Goal: Information Seeking & Learning: Understand process/instructions

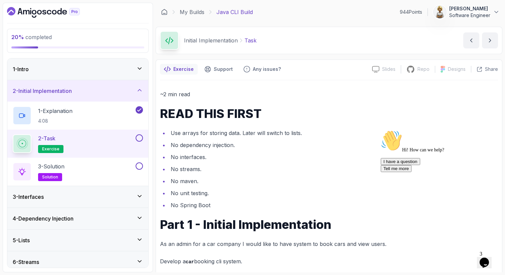
scroll to position [242, 0]
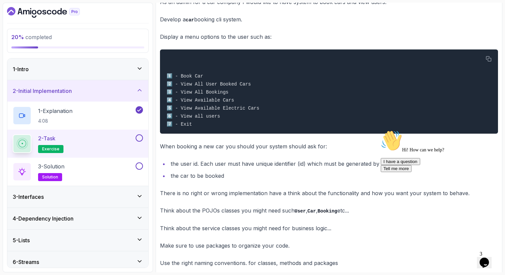
drag, startPoint x: 398, startPoint y: 218, endPoint x: 394, endPoint y: 274, distance: 56.2
click at [398, 172] on div "I have a question Tell me more" at bounding box center [440, 165] width 120 height 14
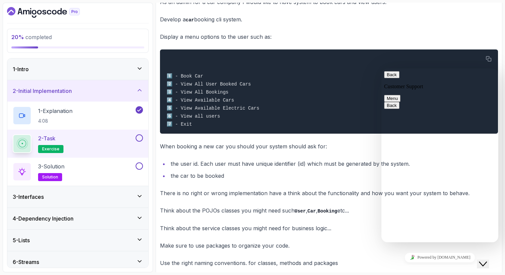
click at [488, 259] on button "Close Chat This icon closes the chat window." at bounding box center [483, 263] width 12 height 9
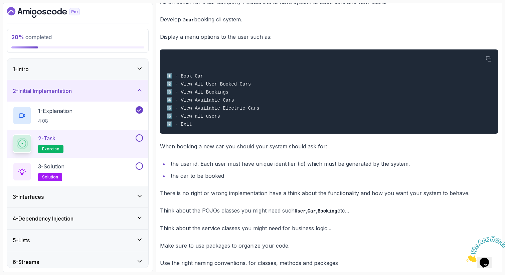
click at [466, 257] on icon "Close" at bounding box center [466, 260] width 0 height 6
click at [443, 232] on p "Think about the service classes you might need for business logic..." at bounding box center [329, 227] width 338 height 9
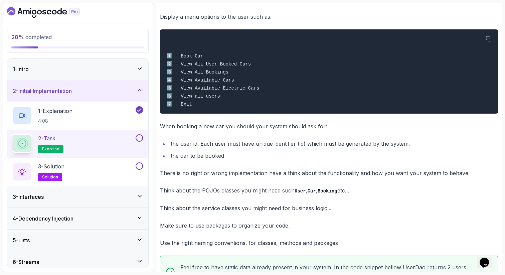
scroll to position [275, 0]
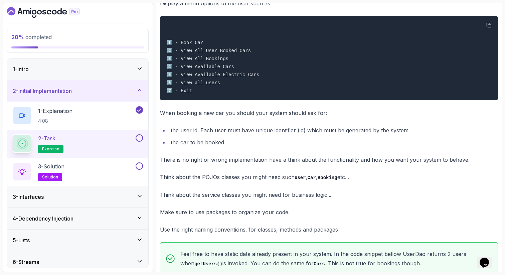
click at [4, 241] on div "20 % completed 1 - Intro 2 - Initial Implementation 1 - Explanation 4:08 2 - Ta…" at bounding box center [78, 137] width 150 height 269
click at [101, 111] on div "1 - Explanation 4:08" at bounding box center [73, 115] width 121 height 19
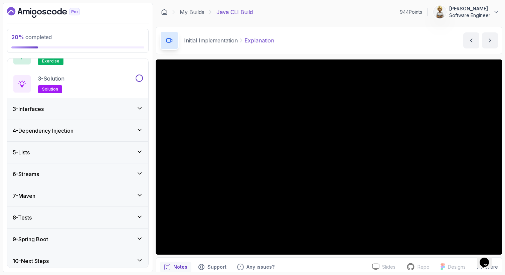
scroll to position [91, 0]
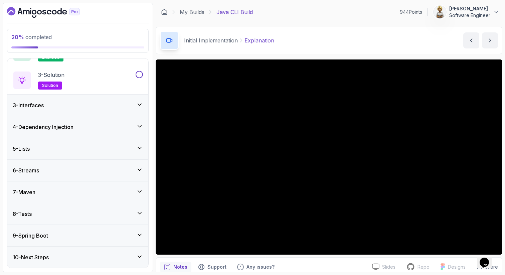
click at [5, 63] on div "20 % completed 1 - Intro 2 - Initial Implementation 1 - Explanation 4:08 2 - Ta…" at bounding box center [78, 137] width 150 height 269
click at [9, 61] on div "2 - Task exercise" at bounding box center [77, 52] width 141 height 28
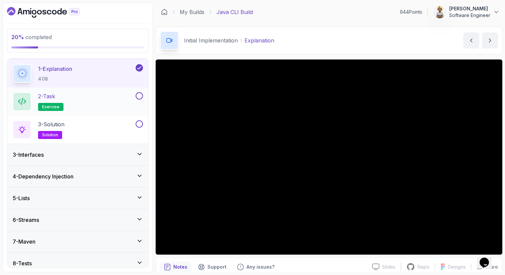
scroll to position [0, 0]
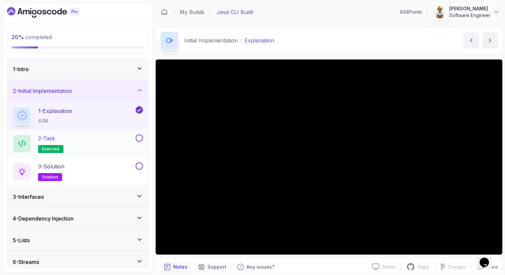
click at [71, 145] on div "2 - Task exercise" at bounding box center [73, 143] width 121 height 19
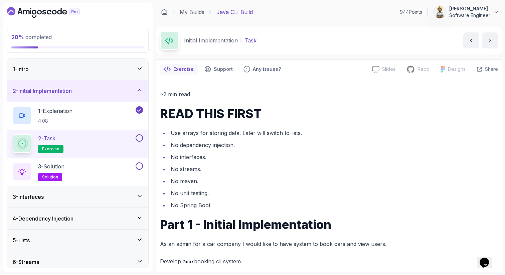
click at [352, 130] on li "Use arrays for storing data. Later will switch to lists." at bounding box center [333, 132] width 329 height 9
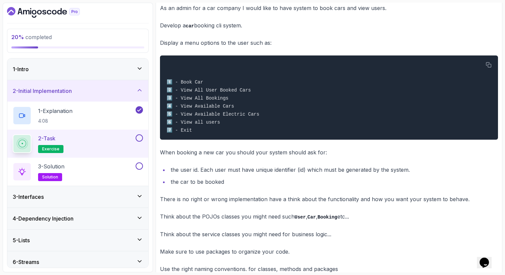
scroll to position [240, 0]
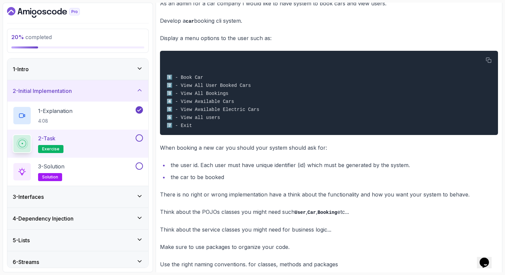
click at [391, 234] on p "Think about the service classes you might need for business logic..." at bounding box center [329, 229] width 338 height 9
click at [309, 249] on p "Make sure to use packages to organize your code." at bounding box center [329, 246] width 338 height 9
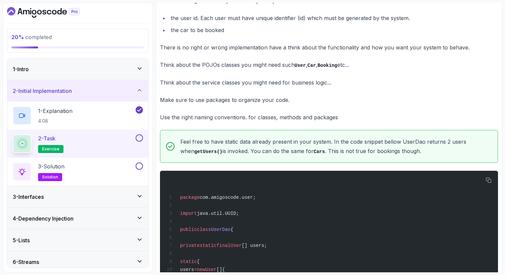
scroll to position [401, 0]
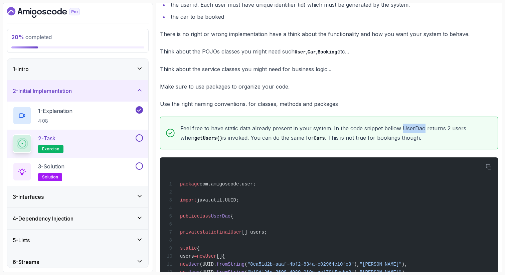
drag, startPoint x: 422, startPoint y: 131, endPoint x: 401, endPoint y: 130, distance: 20.4
click at [401, 130] on p "Feel free to have static data already present in your system. In the code snipp…" at bounding box center [336, 132] width 312 height 19
copy p "UserDao"
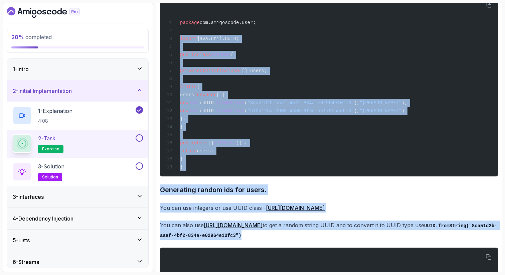
scroll to position [568, 0]
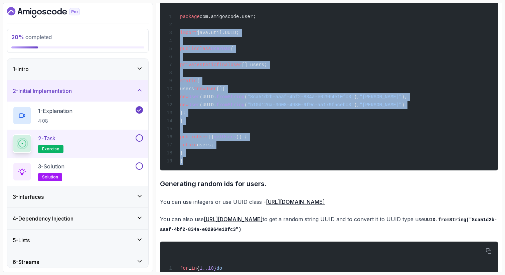
drag, startPoint x: 179, startPoint y: 202, endPoint x: 195, endPoint y: 170, distance: 36.4
click at [195, 166] on div "package com.amigoscode.user; import java.util.UUID; public class UserDao { priv…" at bounding box center [328, 80] width 327 height 172
copy code "import java.util.UUID; public class UserDao { private static final User [] user…"
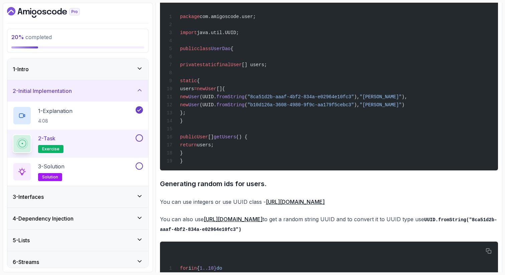
click at [188, 189] on h3 "Generating random ids for users." at bounding box center [329, 183] width 338 height 11
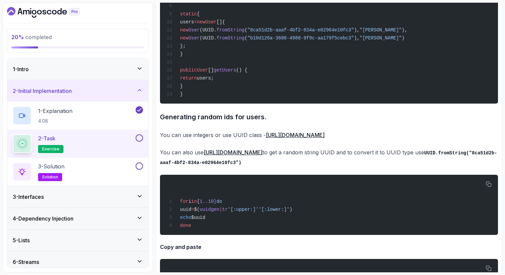
scroll to position [648, 0]
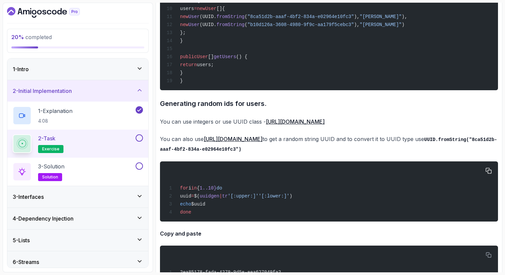
click at [183, 186] on div "for i in { 1..10} do uuid = $( uuidgen | tr '[:upper:]' '[:lower:]' ) echo $uui…" at bounding box center [328, 191] width 327 height 52
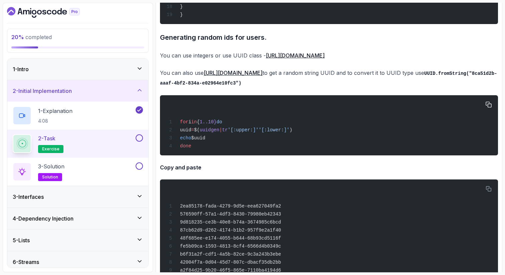
scroll to position [715, 0]
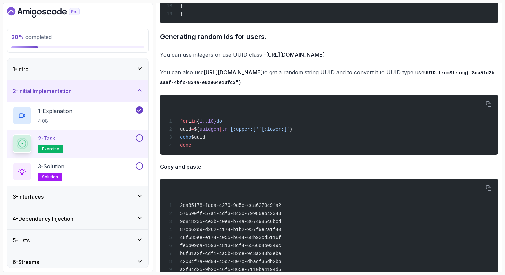
click at [237, 171] on h4 "Copy and paste" at bounding box center [329, 167] width 338 height 8
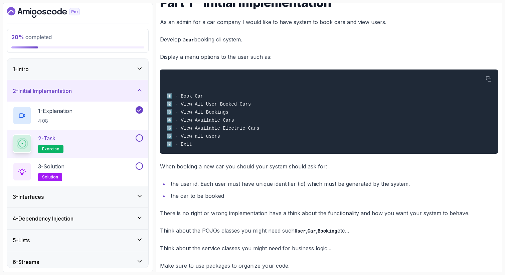
scroll to position [208, 0]
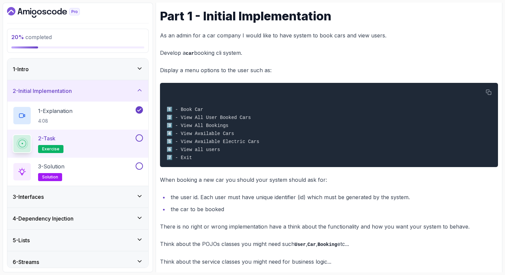
click at [141, 138] on button at bounding box center [139, 137] width 7 height 7
click at [140, 165] on button at bounding box center [139, 165] width 7 height 7
click at [116, 168] on div "3 - Solution solution" at bounding box center [73, 171] width 121 height 19
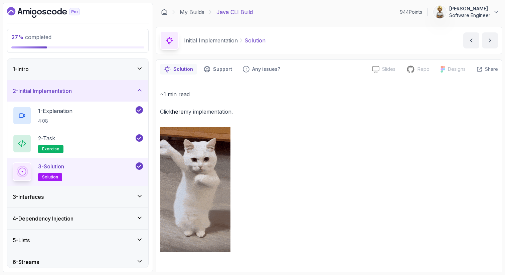
click at [255, 121] on div "~1 min read Click here my implementation." at bounding box center [329, 170] width 338 height 162
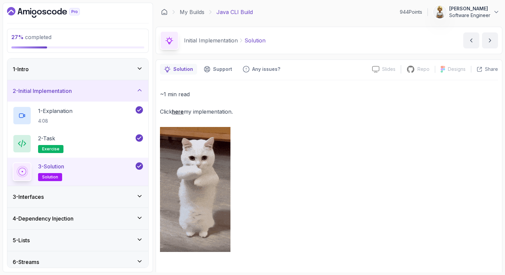
click at [138, 165] on icon at bounding box center [139, 166] width 6 height 7
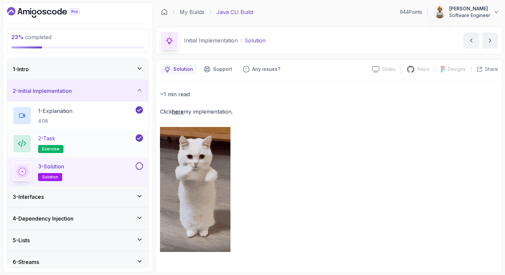
click at [90, 139] on div "2 - Task exercise" at bounding box center [73, 143] width 121 height 19
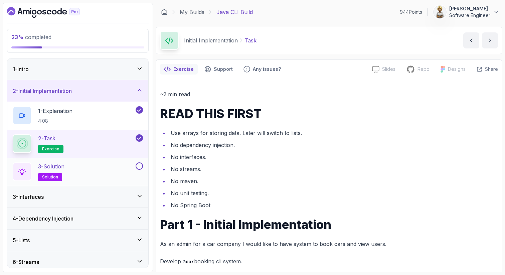
click at [223, 135] on li "Use arrays for storing data. Later will switch to lists." at bounding box center [333, 132] width 329 height 9
click at [247, 137] on li "Use arrays for storing data. Later will switch to lists." at bounding box center [333, 132] width 329 height 9
click at [289, 136] on li "Use arrays for storing data. Later will switch to lists." at bounding box center [333, 132] width 329 height 9
click at [305, 135] on li "Use arrays for storing data. Later will switch to lists." at bounding box center [333, 132] width 329 height 9
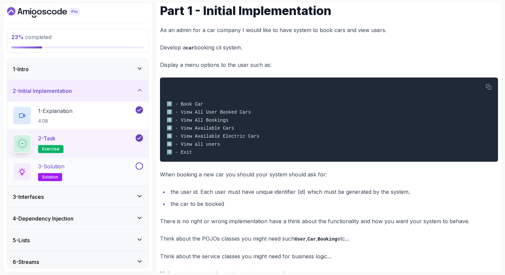
scroll to position [227, 0]
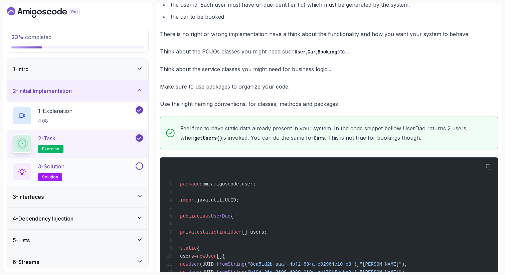
scroll to position [414, 0]
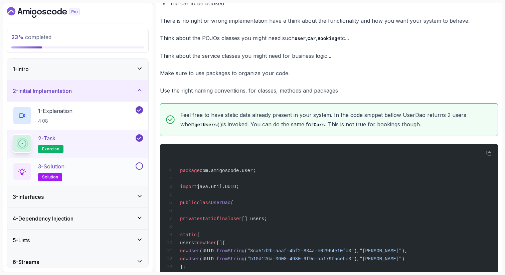
click at [85, 178] on div "3 - Solution solution" at bounding box center [73, 171] width 121 height 19
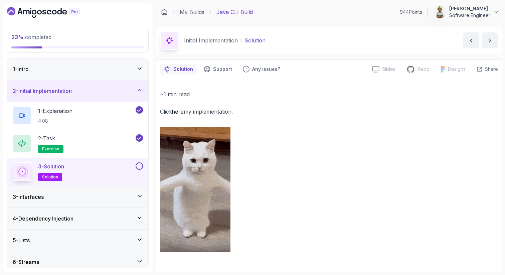
click at [177, 115] on p "Click here my implementation." at bounding box center [329, 111] width 338 height 9
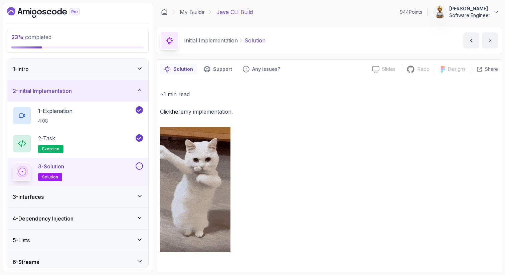
click at [182, 112] on link "here" at bounding box center [178, 111] width 12 height 7
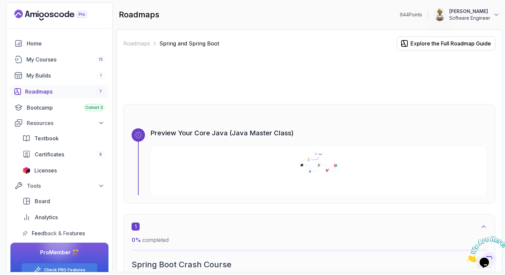
scroll to position [2238, 0]
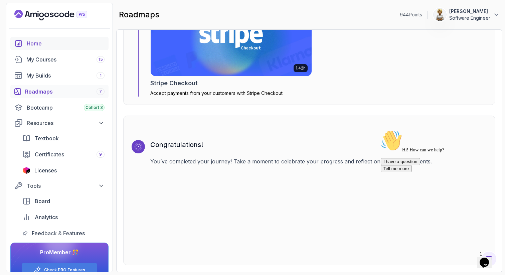
click at [49, 44] on div "Home" at bounding box center [66, 43] width 78 height 8
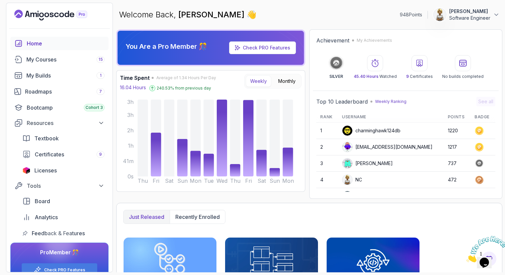
click at [466, 257] on icon "Close" at bounding box center [466, 260] width 0 height 6
click at [453, 221] on div "Just released Recently enrolled" at bounding box center [309, 217] width 372 height 14
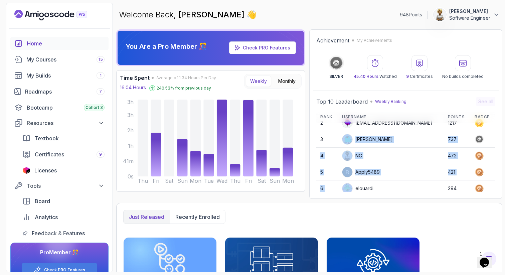
scroll to position [36, 0]
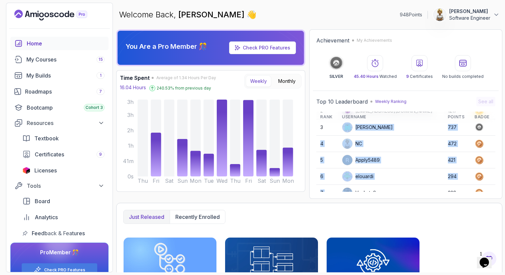
drag, startPoint x: 411, startPoint y: 163, endPoint x: 407, endPoint y: 191, distance: 28.0
click at [407, 191] on tbody "1 charminghawk124db 1220 2 mbpress01@gmail.com 1217 3 Stanislaw 737 4 NC 472 5 …" at bounding box center [405, 168] width 179 height 164
click at [406, 176] on td "elouardi" at bounding box center [391, 176] width 106 height 16
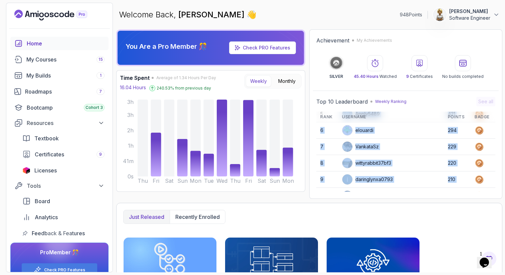
drag, startPoint x: 403, startPoint y: 164, endPoint x: 398, endPoint y: 194, distance: 30.5
click at [399, 194] on div "Top 10 Leaderboard Weekly Ranking See all Rank Username Points Badge 1 charming…" at bounding box center [406, 143] width 186 height 101
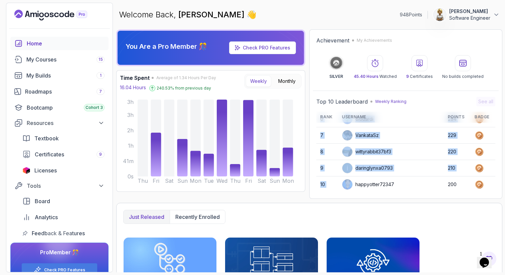
click at [409, 158] on td "wittyrabbit37bf3" at bounding box center [391, 152] width 106 height 16
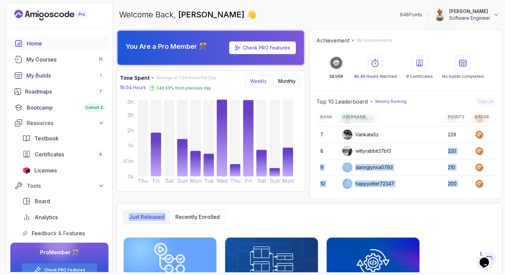
drag, startPoint x: 407, startPoint y: 157, endPoint x: 392, endPoint y: 203, distance: 48.3
click at [392, 203] on div "You Are a Pro Member 🎊 Check PRO Features Time Spent Average of 1.34 Hours Per …" at bounding box center [309, 150] width 386 height 243
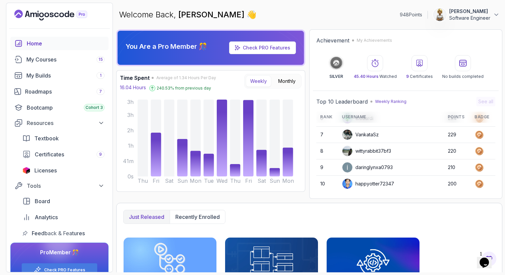
click at [406, 182] on td "happyotter72347" at bounding box center [391, 184] width 106 height 16
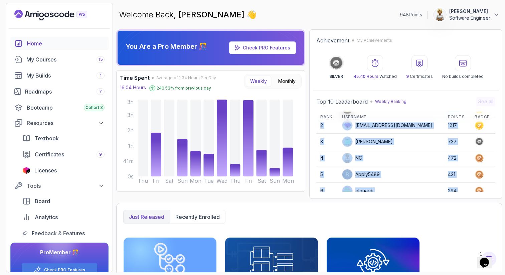
scroll to position [0, 0]
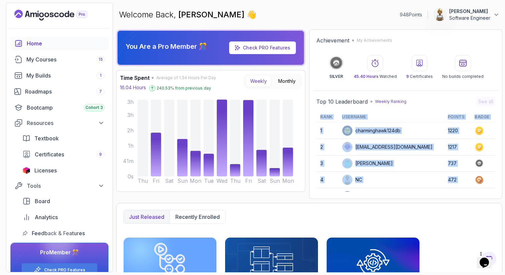
drag, startPoint x: 382, startPoint y: 157, endPoint x: 381, endPoint y: 105, distance: 51.1
click at [382, 106] on div "Top 10 Leaderboard Weekly Ranking See all Rank Username Points Badge 1 charming…" at bounding box center [405, 144] width 179 height 95
click at [386, 140] on td "[EMAIL_ADDRESS][DOMAIN_NAME]" at bounding box center [391, 147] width 106 height 16
